Goal: Communication & Community: Answer question/provide support

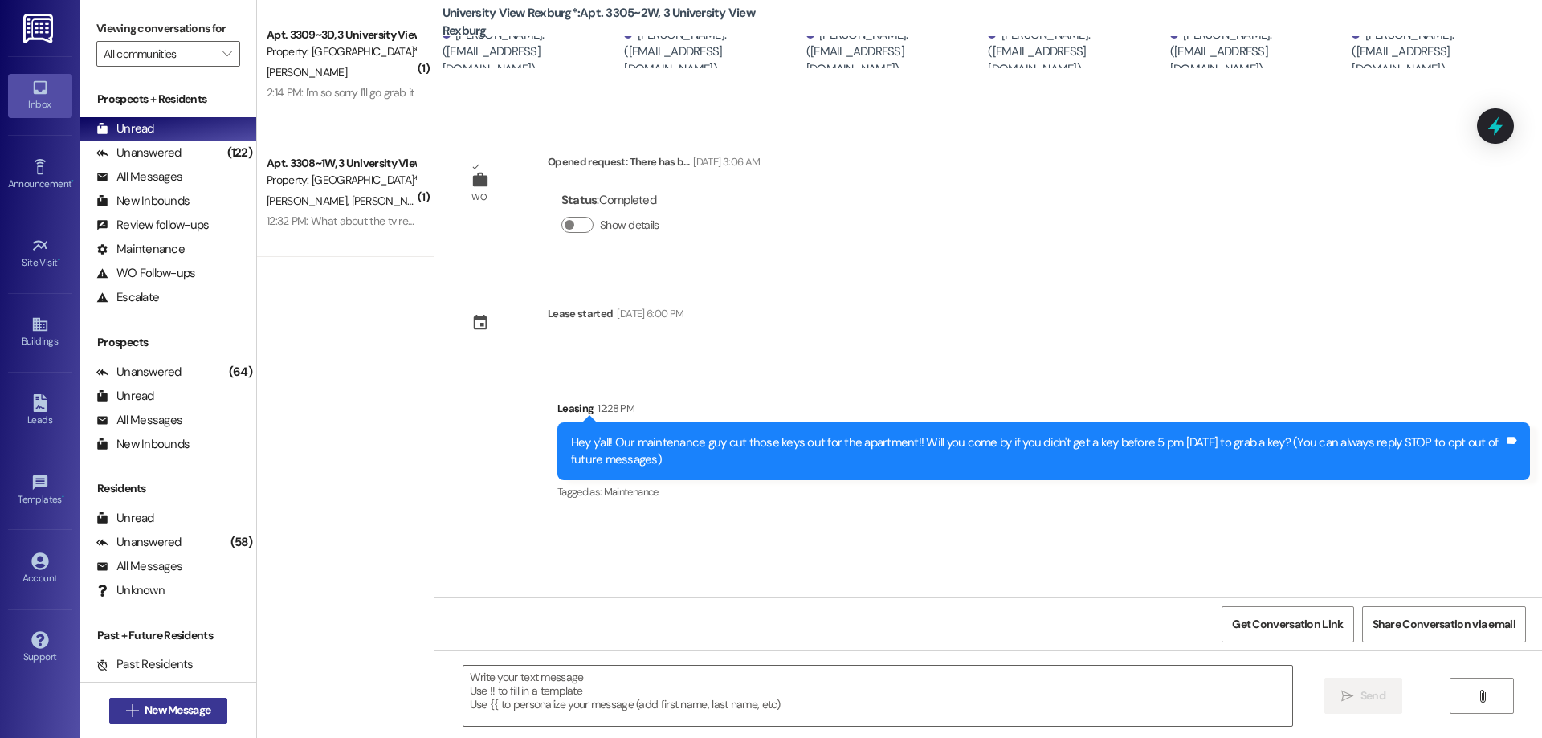
click at [160, 708] on span "New Message" at bounding box center [178, 710] width 66 height 17
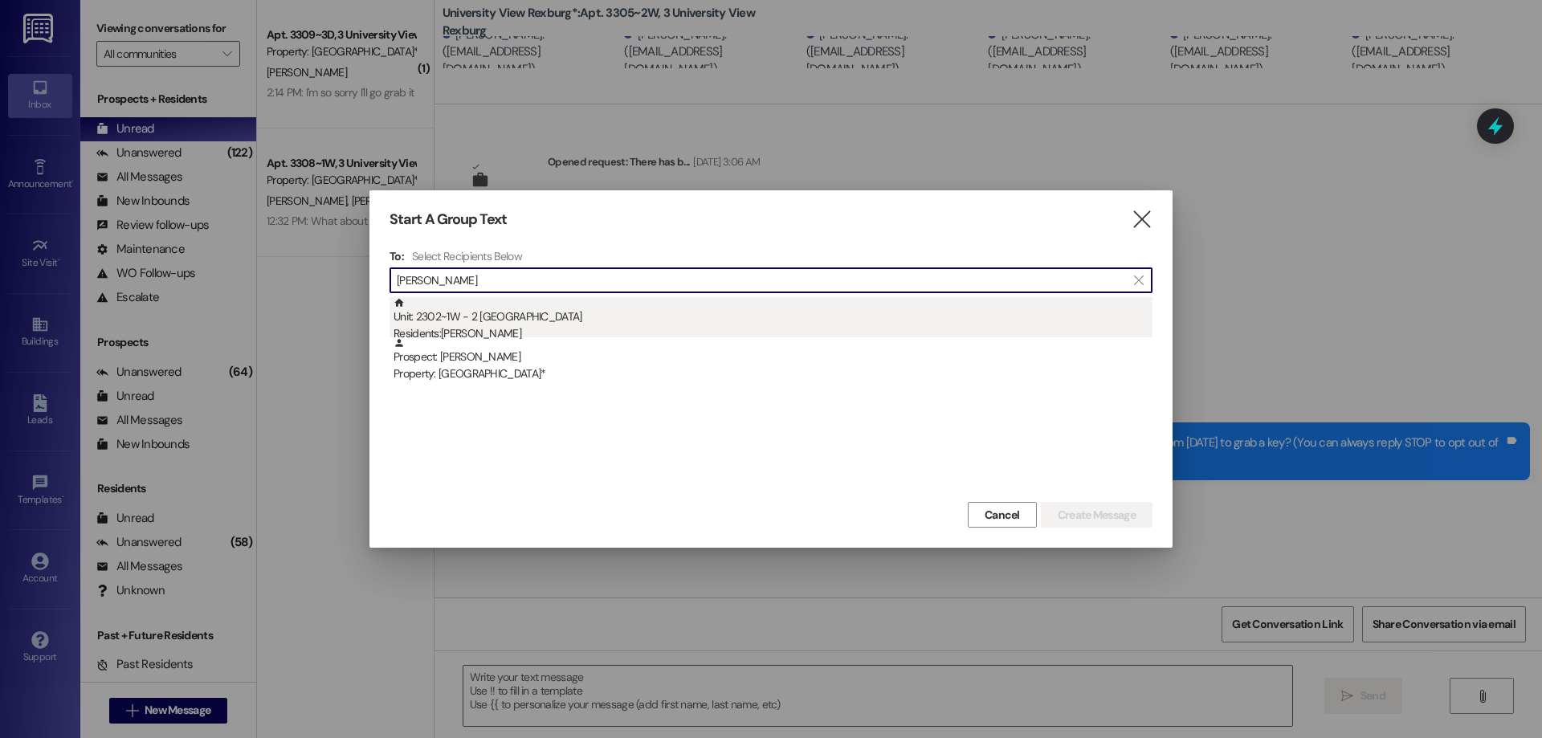
type input "[PERSON_NAME]"
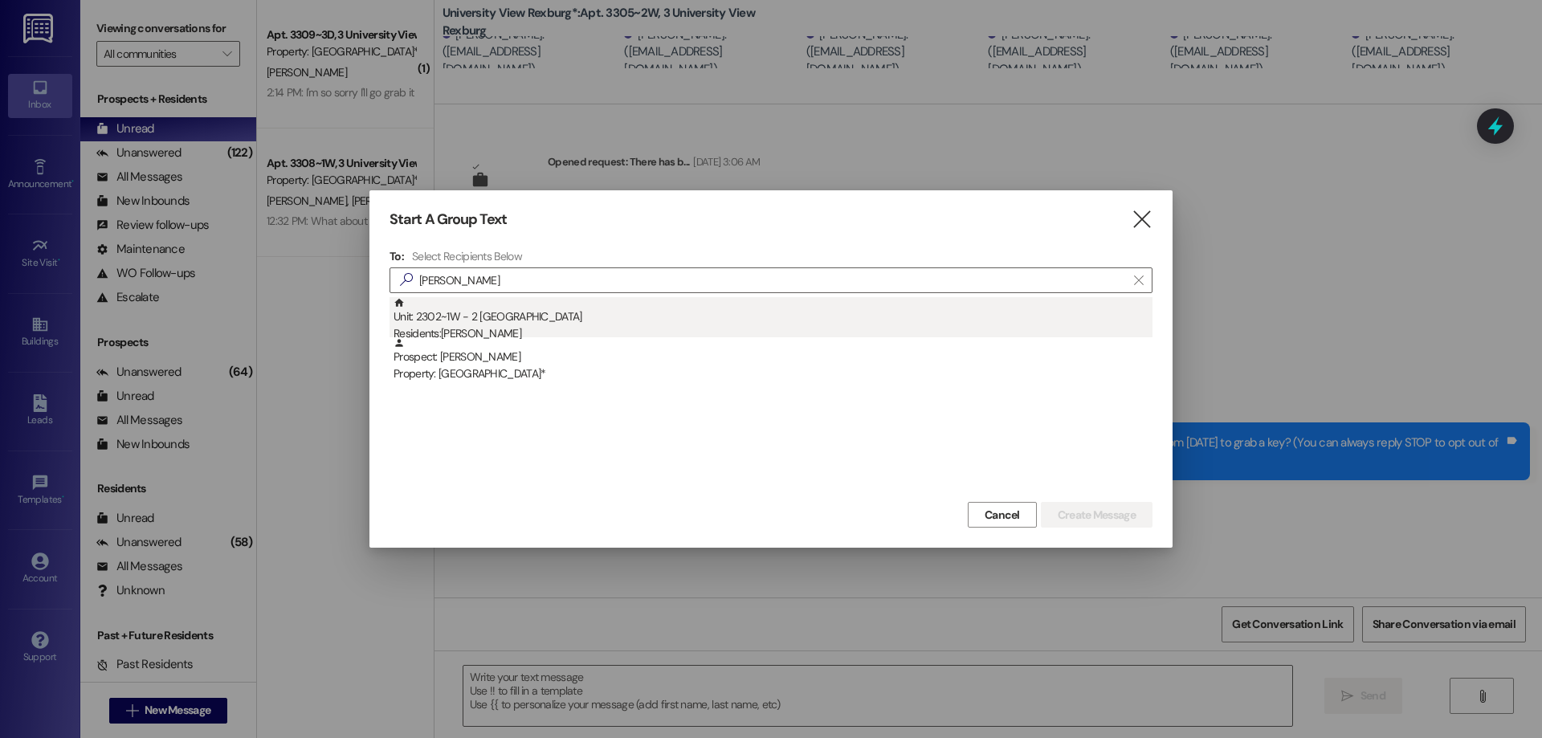
click at [495, 325] on div "Residents: [PERSON_NAME]" at bounding box center [772, 333] width 759 height 17
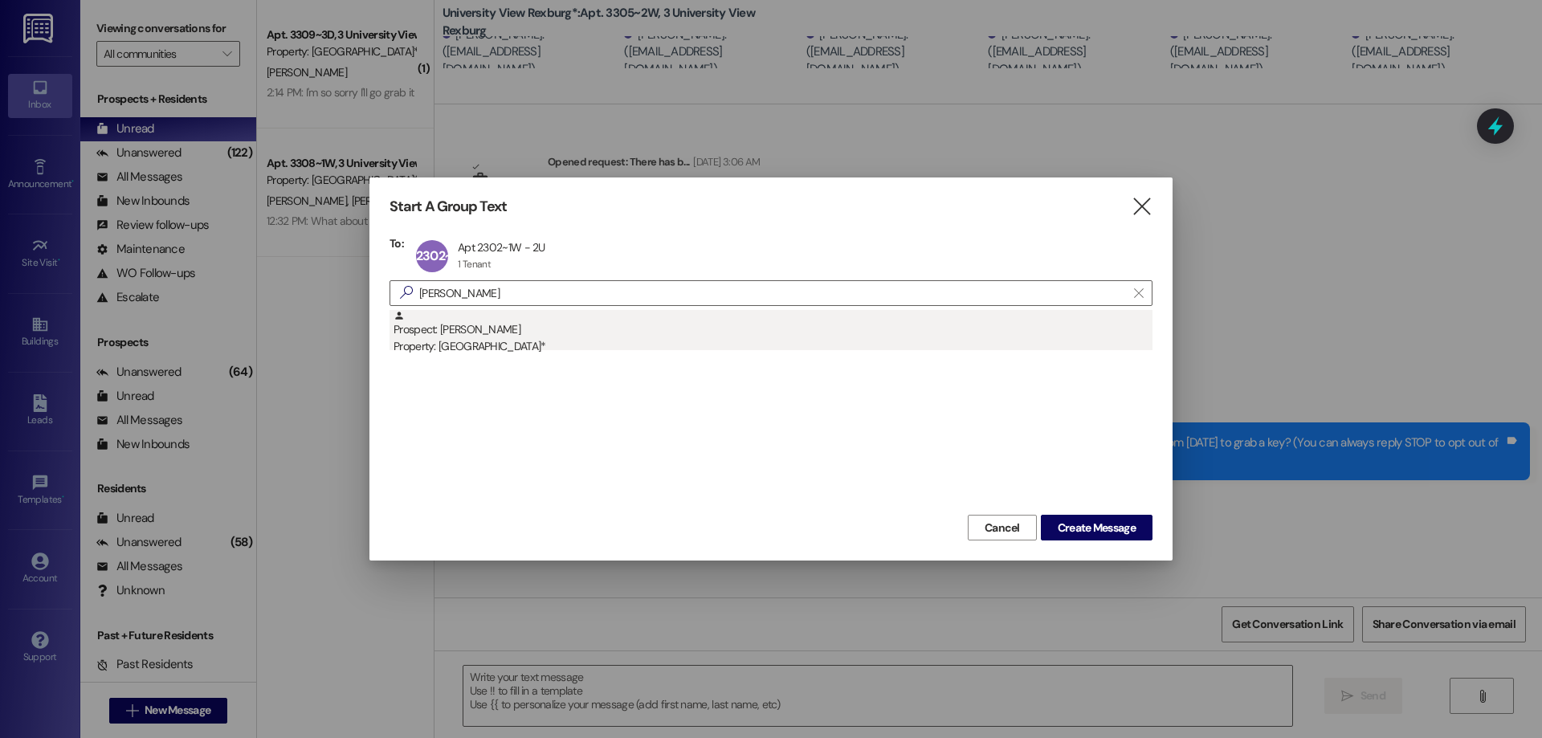
click at [506, 344] on div "Property: [GEOGRAPHIC_DATA]*" at bounding box center [772, 346] width 759 height 17
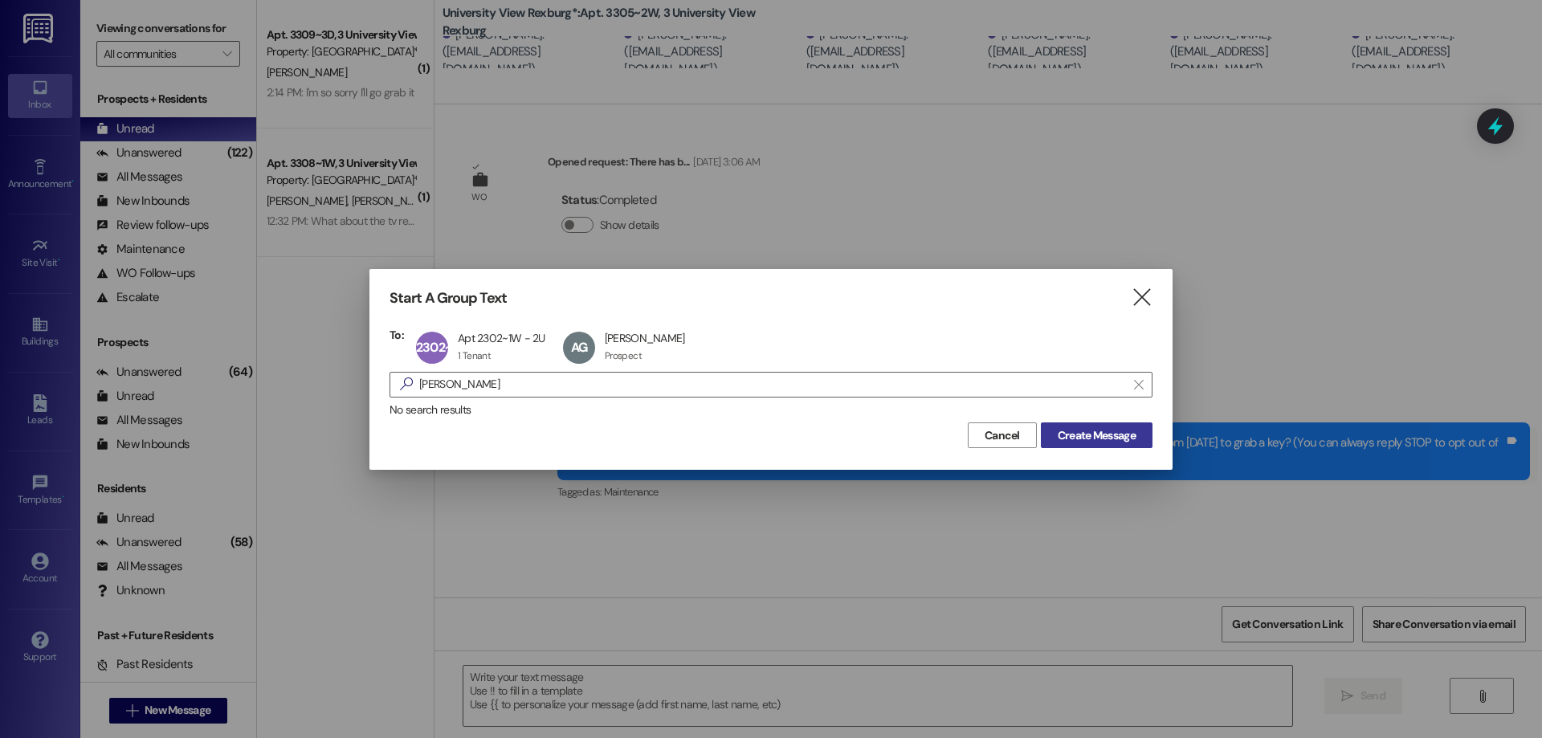
click at [1090, 436] on span "Create Message" at bounding box center [1097, 435] width 78 height 17
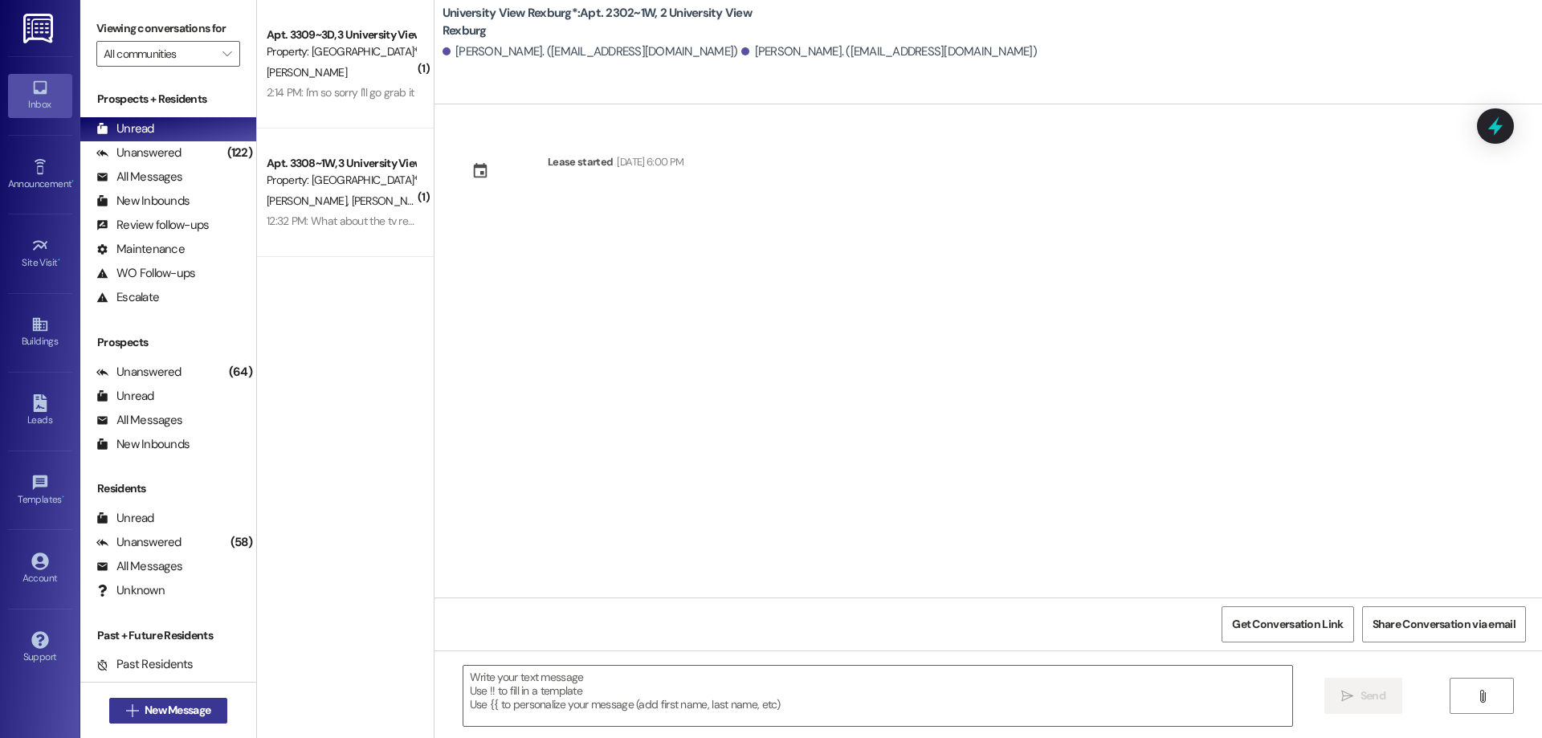
click at [149, 707] on span "New Message" at bounding box center [178, 710] width 66 height 17
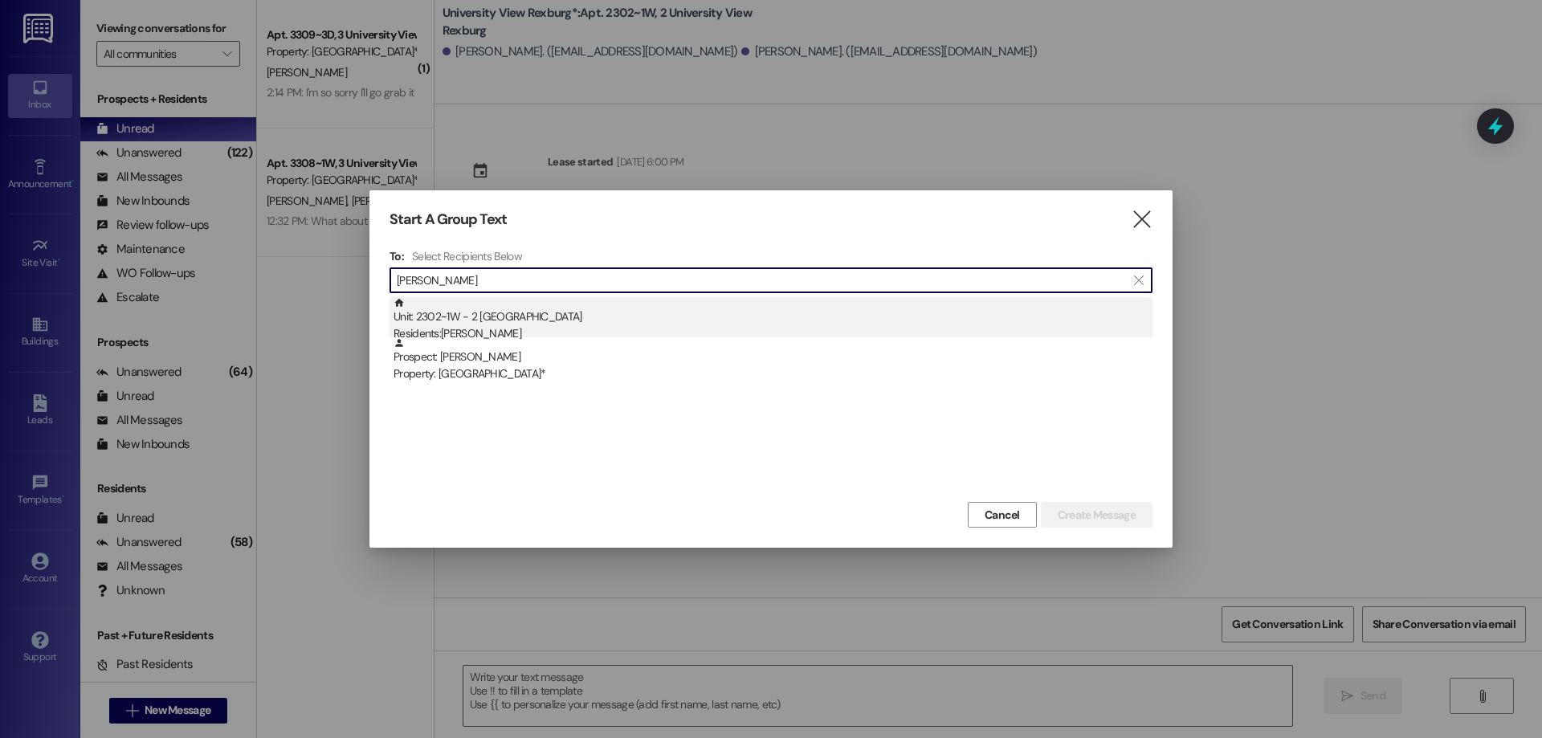
type input "[PERSON_NAME]"
click at [485, 332] on div "Residents: [PERSON_NAME]" at bounding box center [772, 333] width 759 height 17
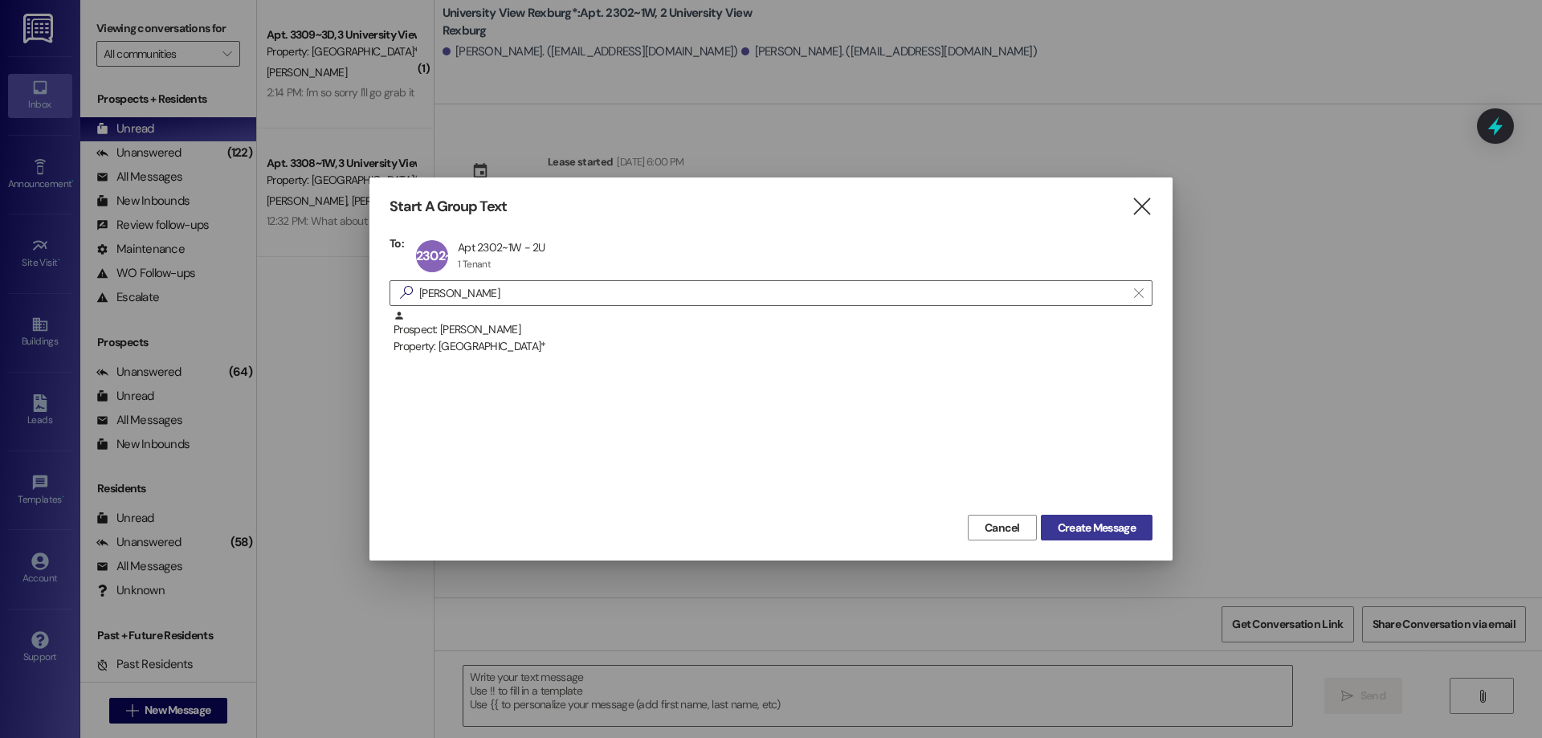
click at [1090, 524] on span "Create Message" at bounding box center [1097, 528] width 78 height 17
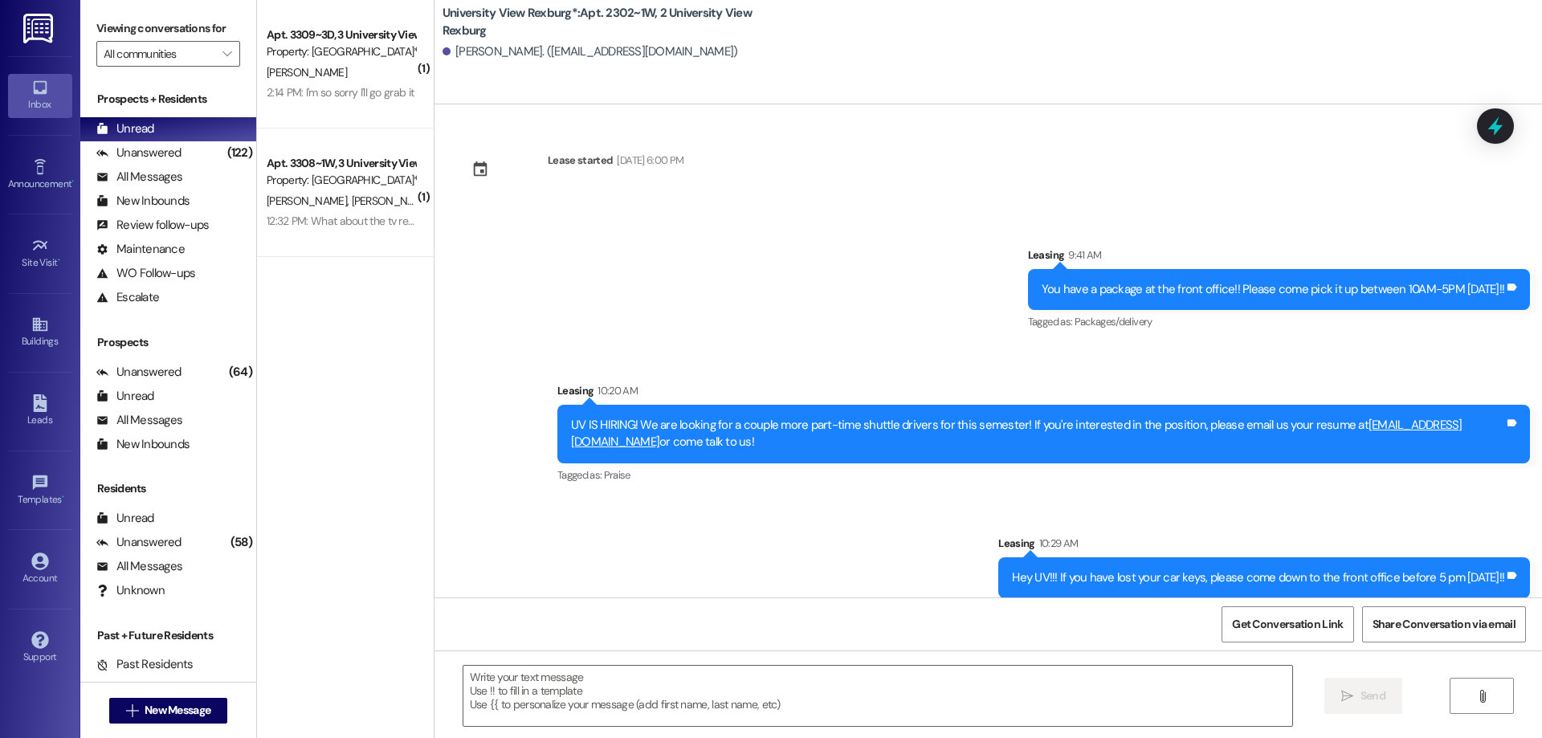
scroll to position [985, 0]
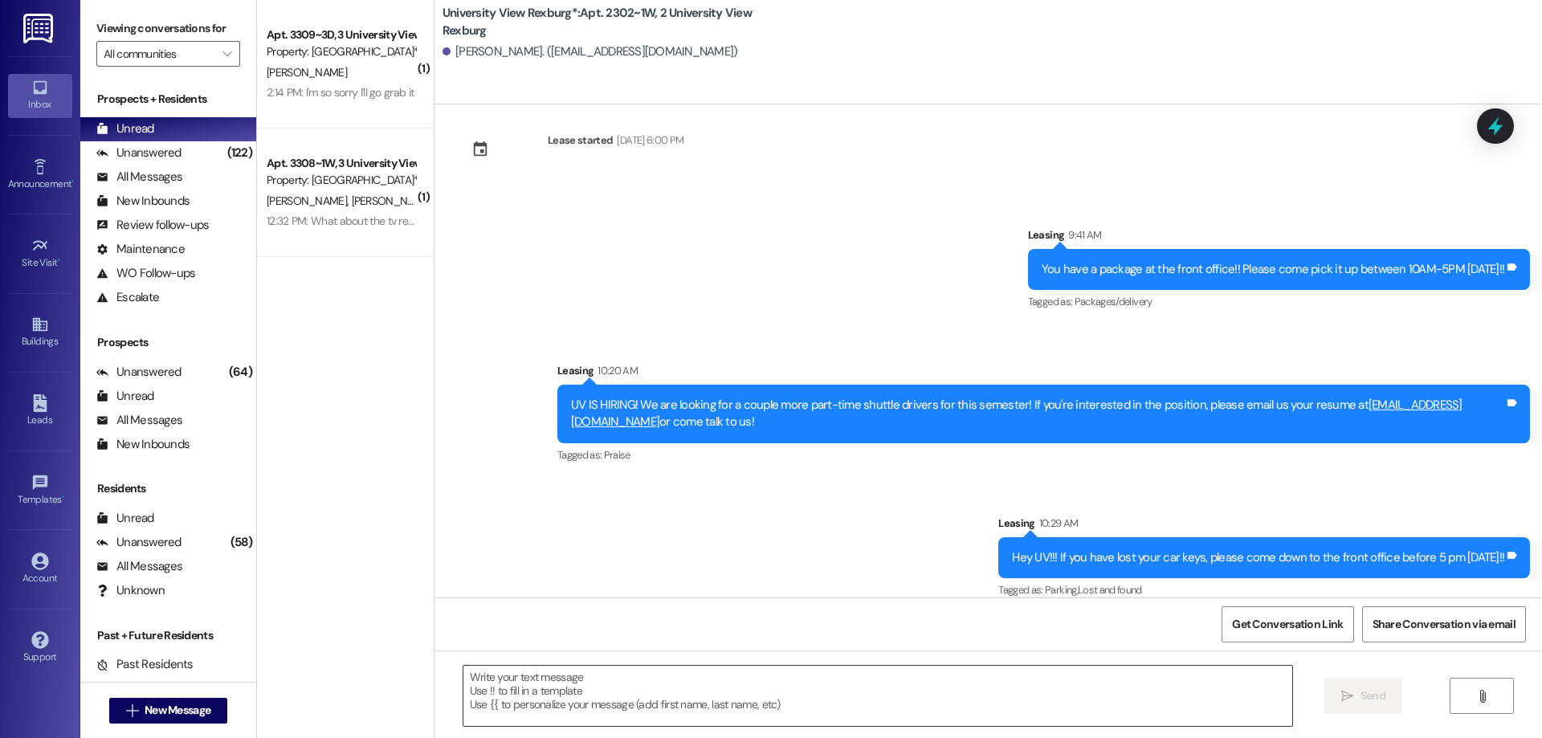
click at [613, 681] on textarea at bounding box center [877, 696] width 829 height 60
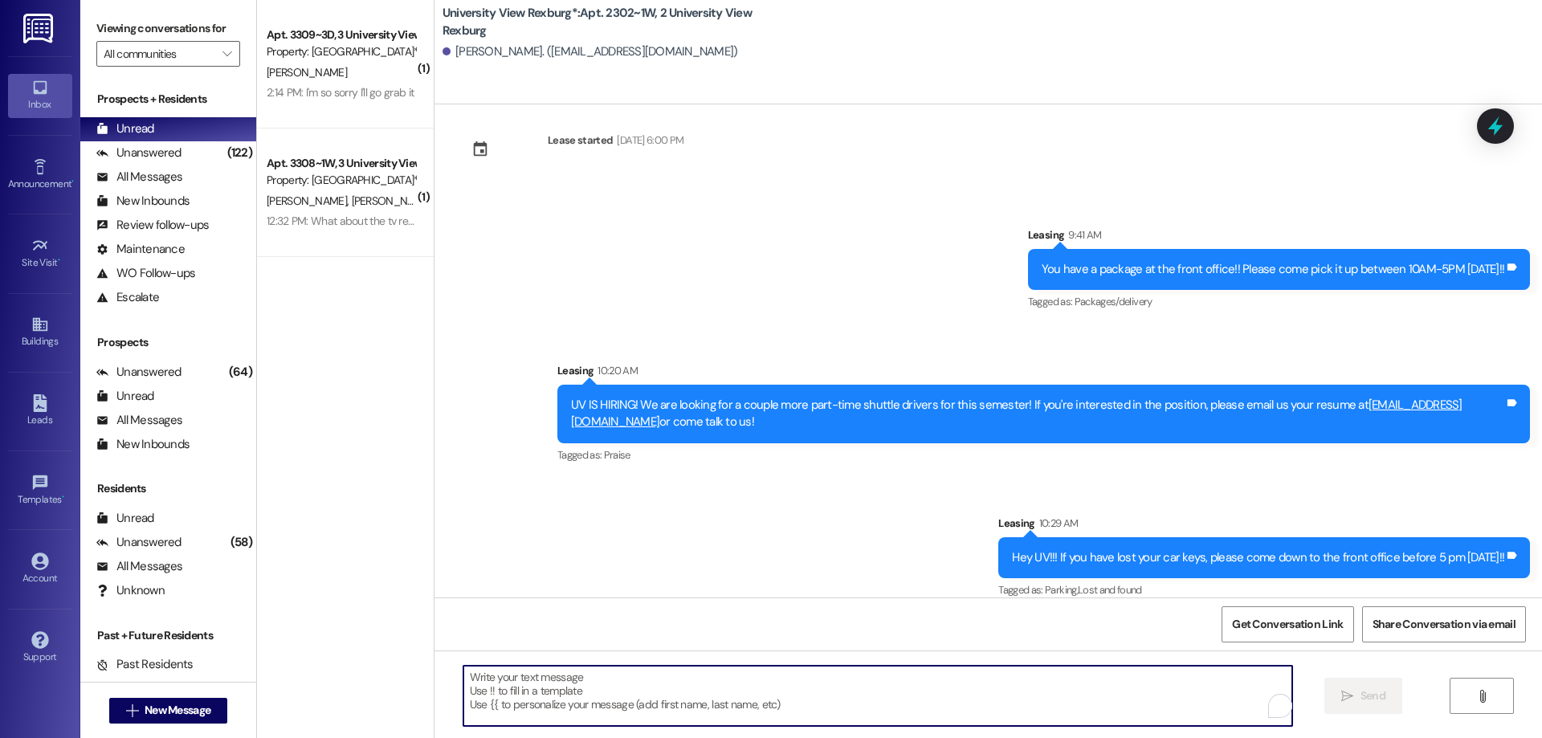
click at [513, 683] on textarea "To enrich screen reader interactions, please activate Accessibility in Grammarl…" at bounding box center [877, 696] width 829 height 60
paste textarea "You have a package at the front office! Please pick it up during office hours (…"
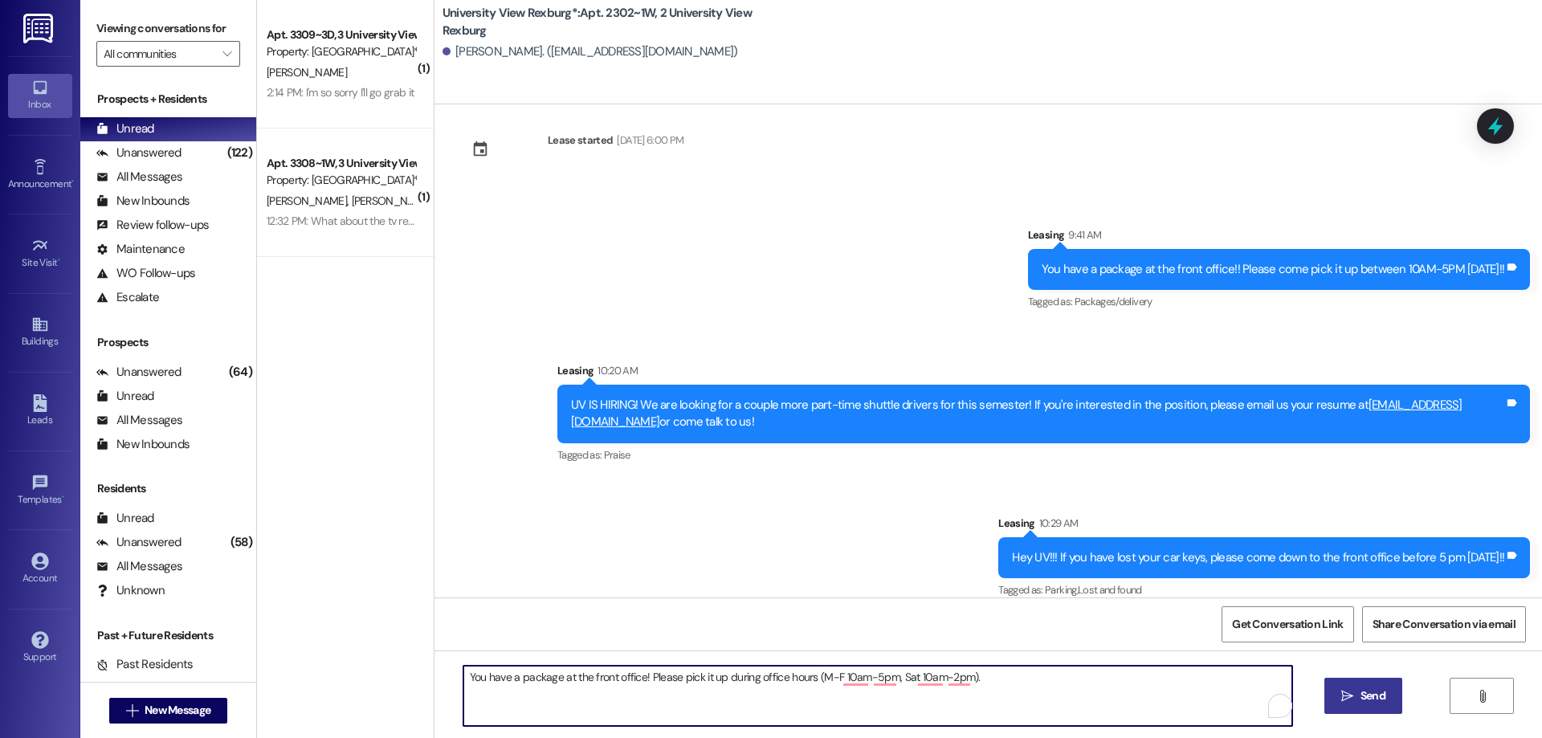
type textarea "You have a package at the front office! Please pick it up during office hours (…"
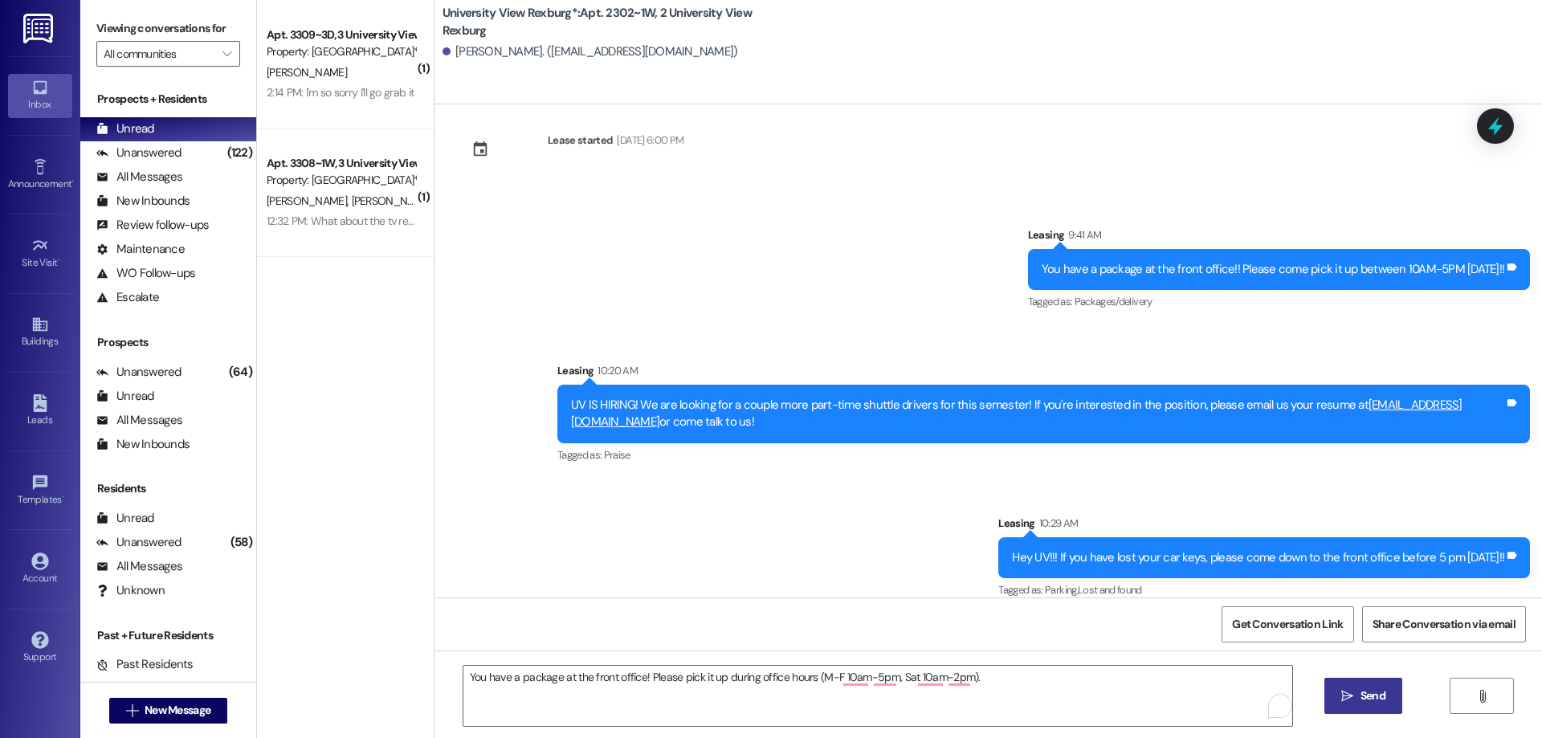
click at [1351, 695] on icon "" at bounding box center [1347, 696] width 12 height 13
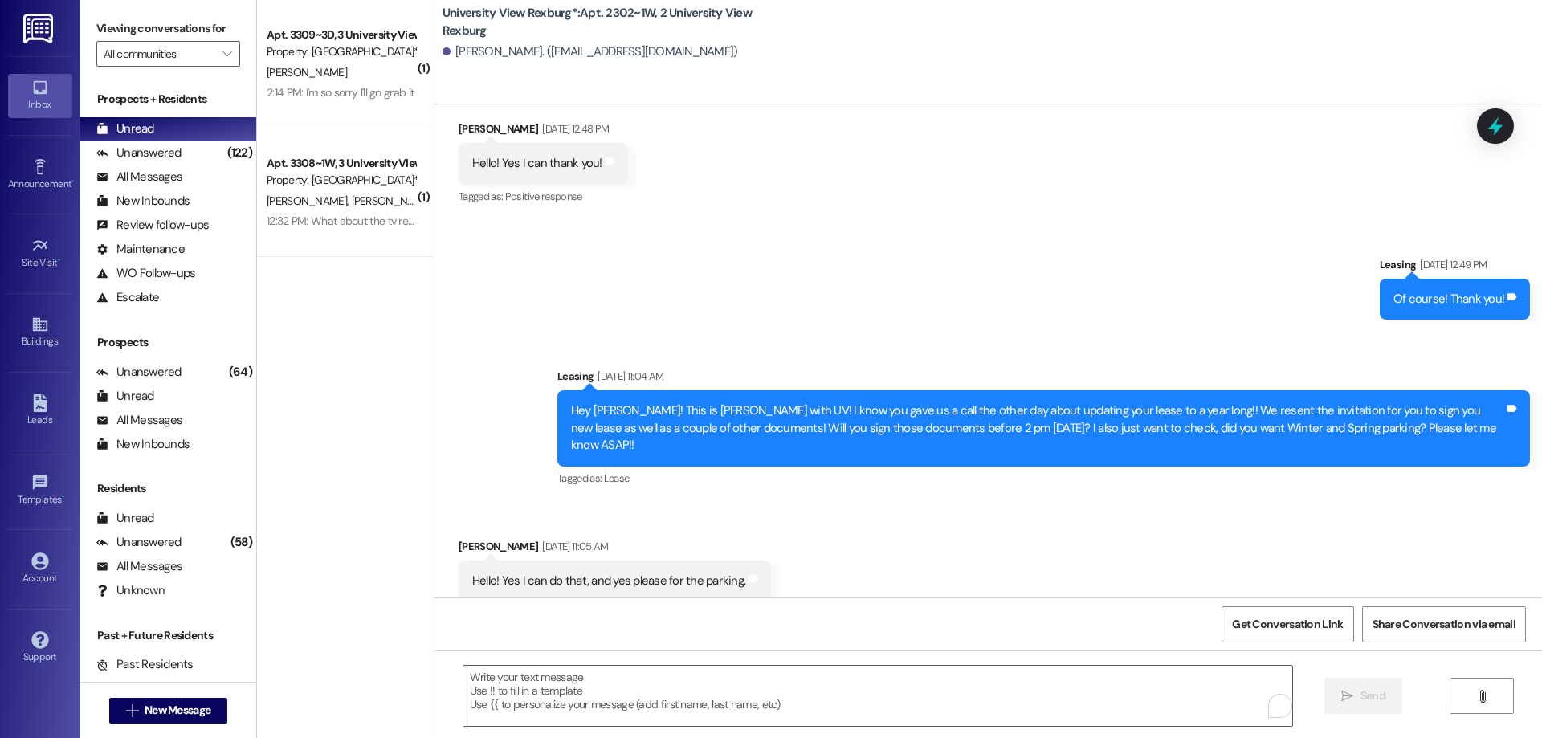
scroll to position [331, 0]
